Goal: Entertainment & Leisure: Consume media (video, audio)

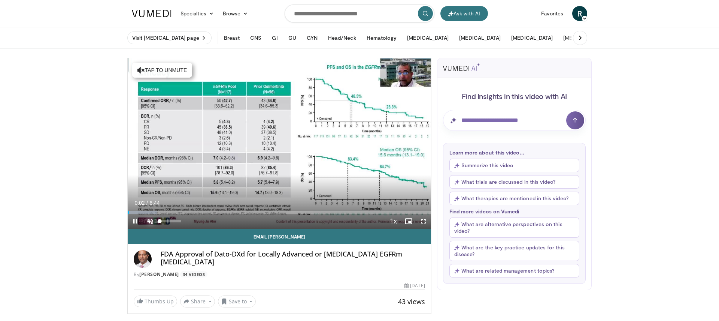
click at [151, 219] on span "Video Player" at bounding box center [150, 221] width 15 height 15
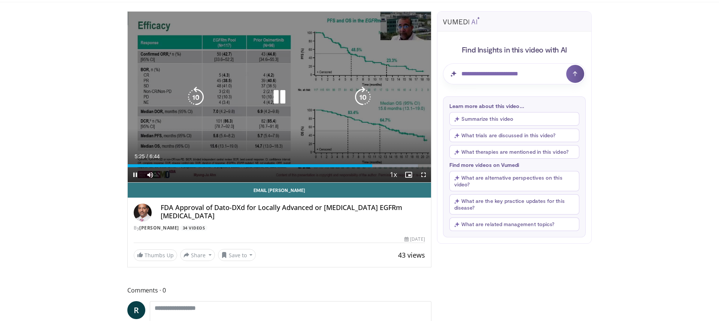
scroll to position [46, 0]
click at [282, 98] on icon "Video Player" at bounding box center [279, 97] width 21 height 21
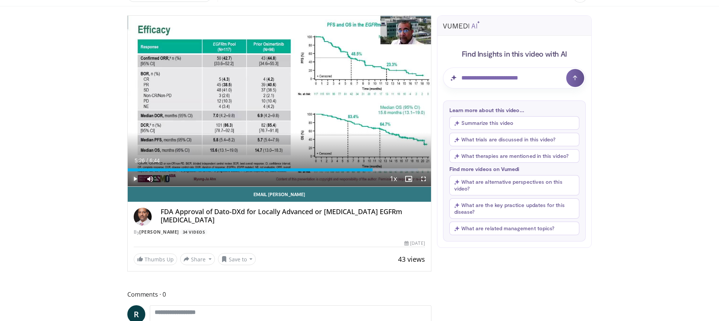
click at [135, 174] on span "Video Player" at bounding box center [135, 178] width 15 height 15
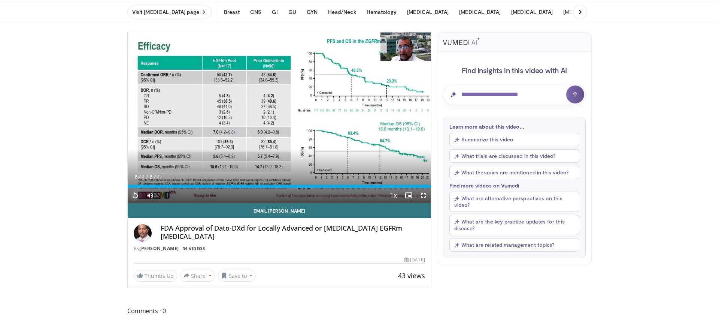
scroll to position [26, 0]
